Goal: Go to known website: Access a specific website the user already knows

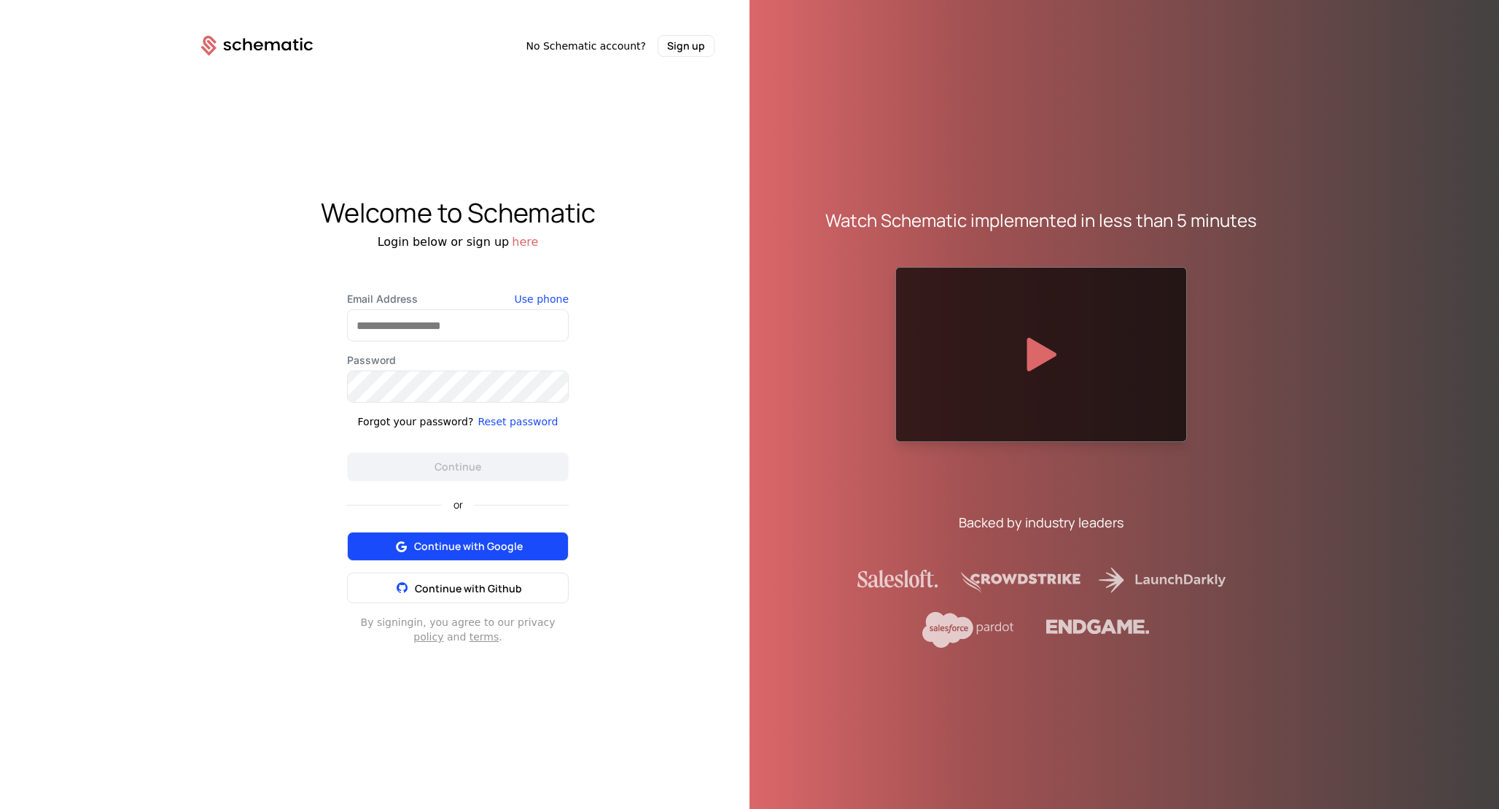
click at [434, 559] on button "Continue with Google" at bounding box center [458, 546] width 222 height 29
